Goal: Obtain resource: Obtain resource

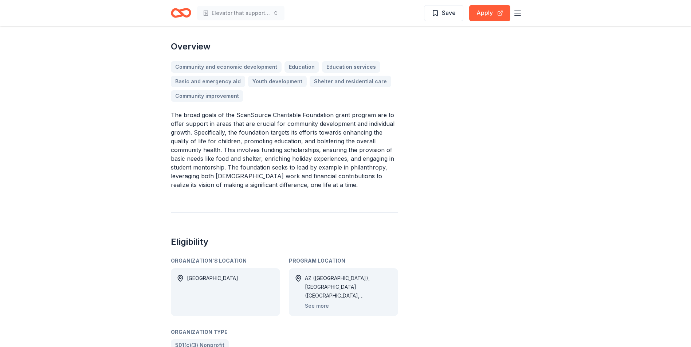
scroll to position [328, 0]
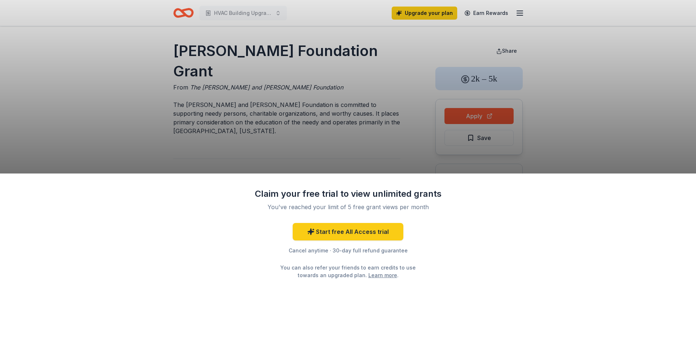
click at [318, 65] on div "Claim your free trial to view unlimited grants You've reached your limit of 5 f…" at bounding box center [348, 173] width 696 height 347
click at [87, 213] on div "Claim your free trial to view unlimited grants You've reached your limit of 5 f…" at bounding box center [348, 261] width 696 height 174
click at [297, 84] on div "Claim your free trial to view unlimited grants You've reached your limit of 5 f…" at bounding box center [348, 173] width 696 height 347
